Goal: Task Accomplishment & Management: Manage account settings

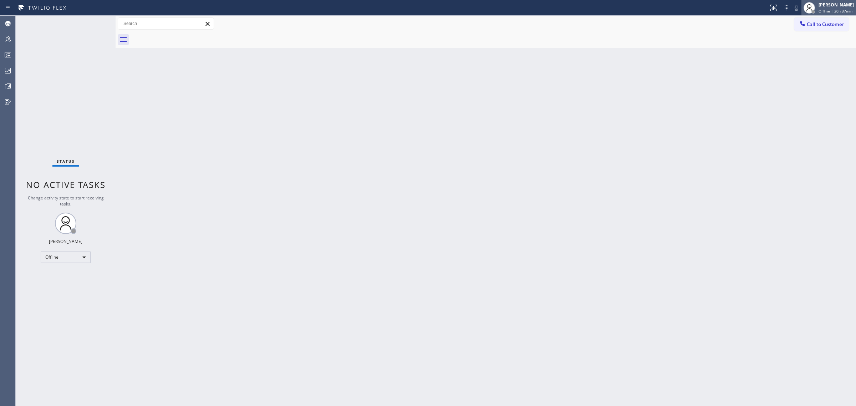
click at [824, 7] on div "[PERSON_NAME]" at bounding box center [836, 5] width 35 height 6
click at [805, 46] on button "Unavailable" at bounding box center [820, 46] width 71 height 9
